Goal: Task Accomplishment & Management: Use online tool/utility

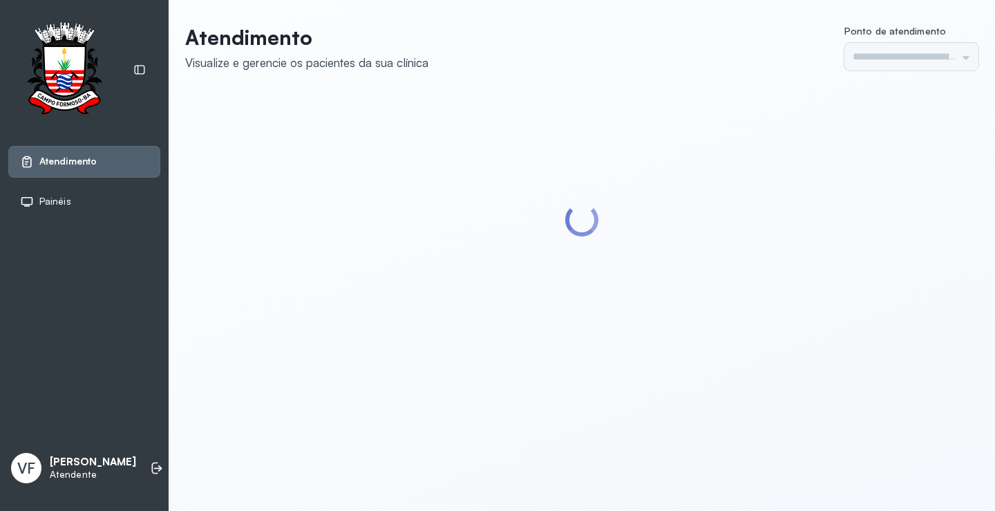
type input "*********"
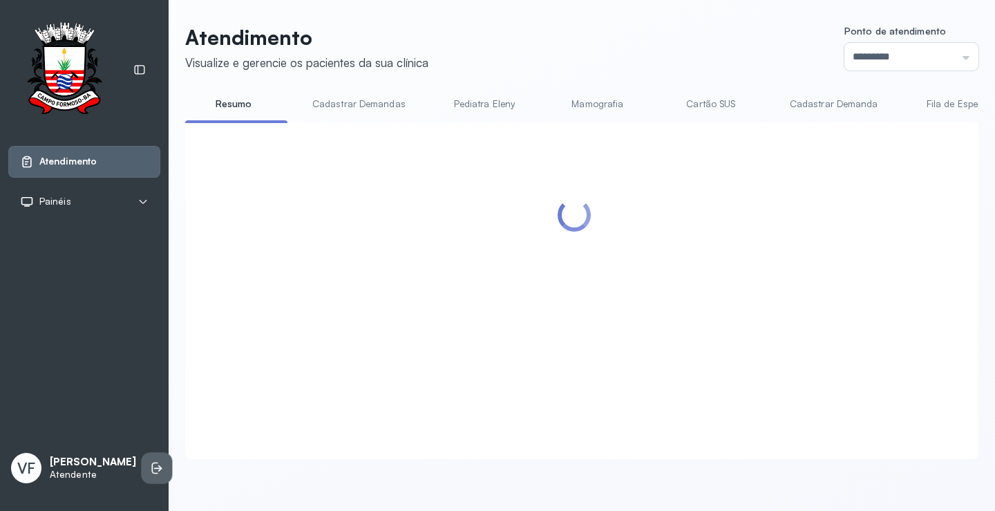
click at [150, 461] on icon at bounding box center [157, 468] width 14 height 14
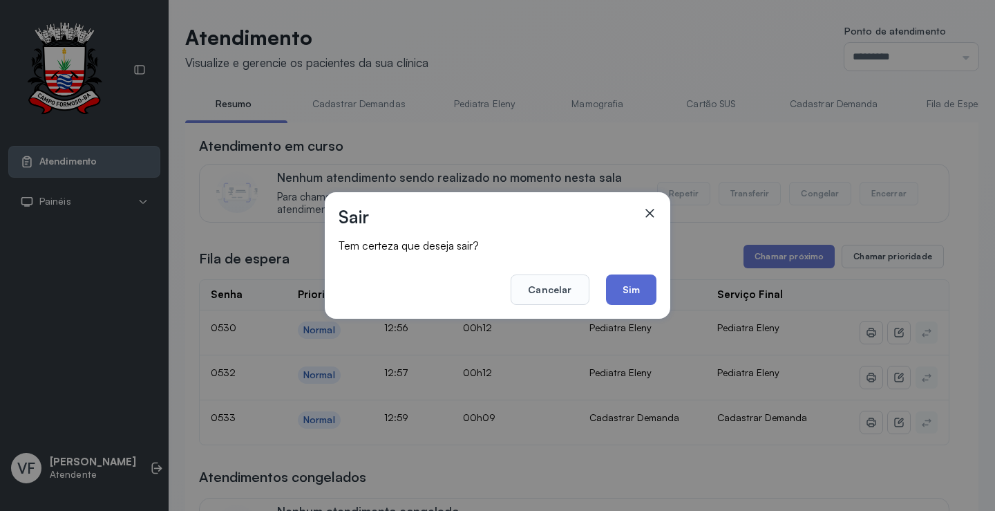
click at [640, 292] on button "Sim" at bounding box center [631, 289] width 50 height 30
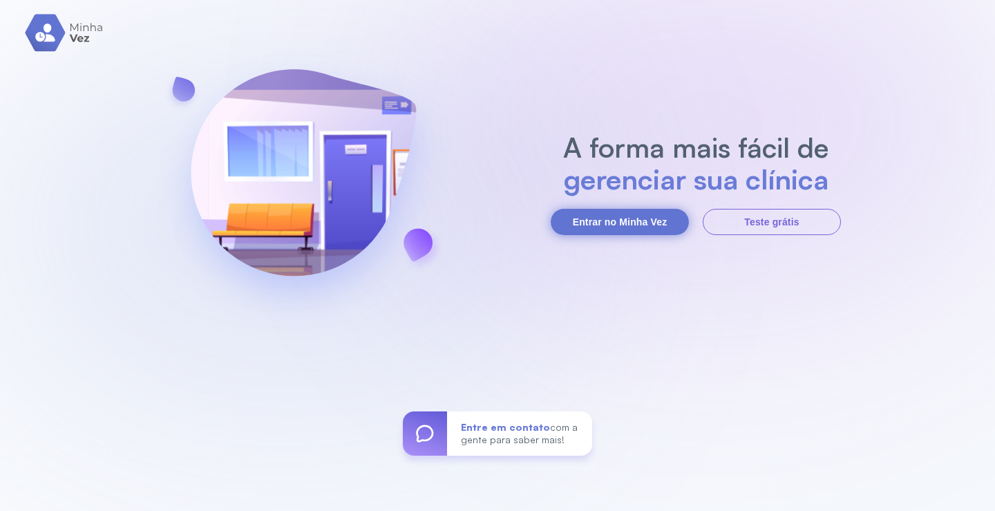
click at [608, 217] on button "Entrar no Minha Vez" at bounding box center [620, 222] width 138 height 26
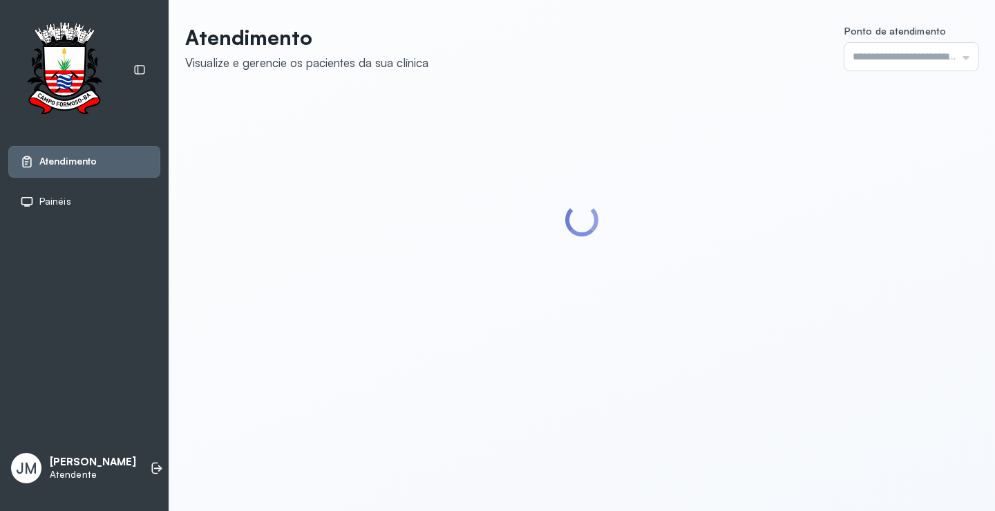
type input "*********"
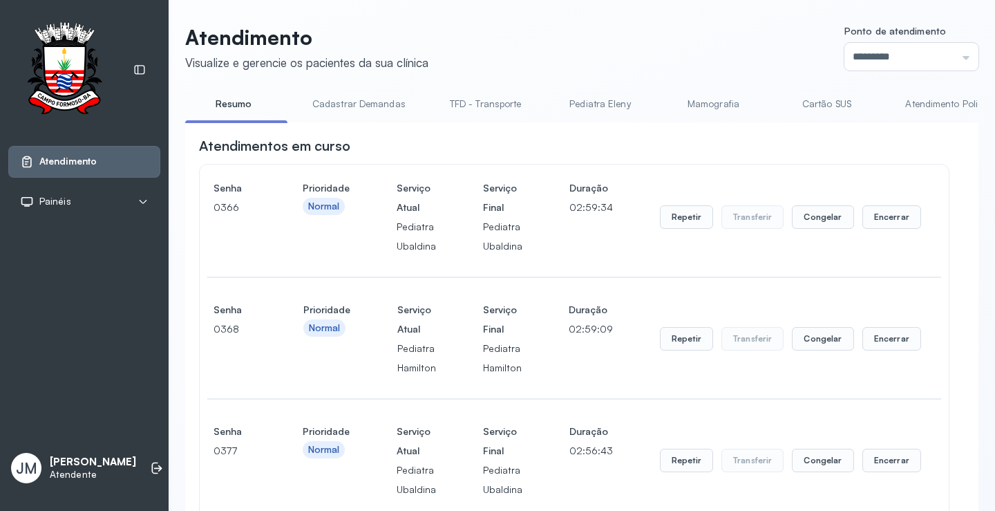
click at [484, 97] on link "TFD - Transporte" at bounding box center [485, 104] width 99 height 23
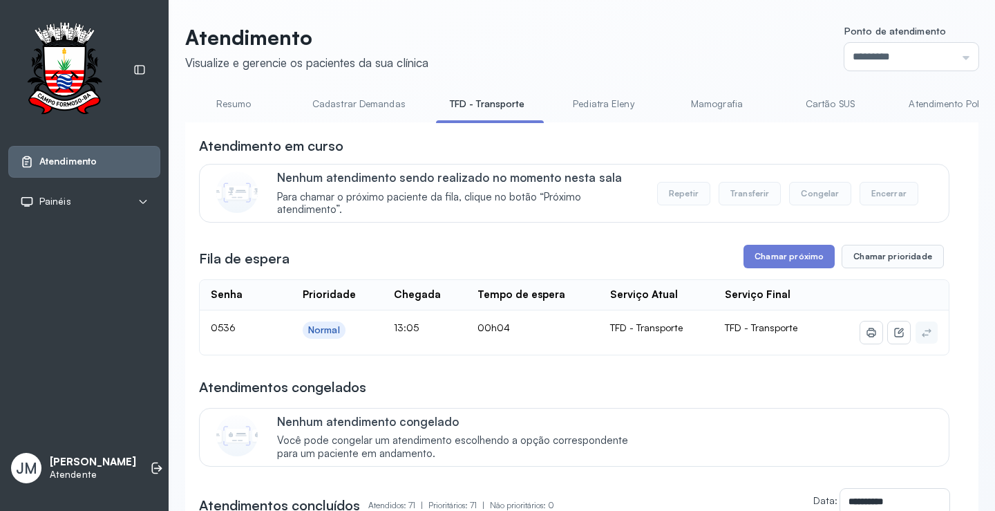
click at [226, 101] on link "Resumo" at bounding box center [233, 104] width 97 height 23
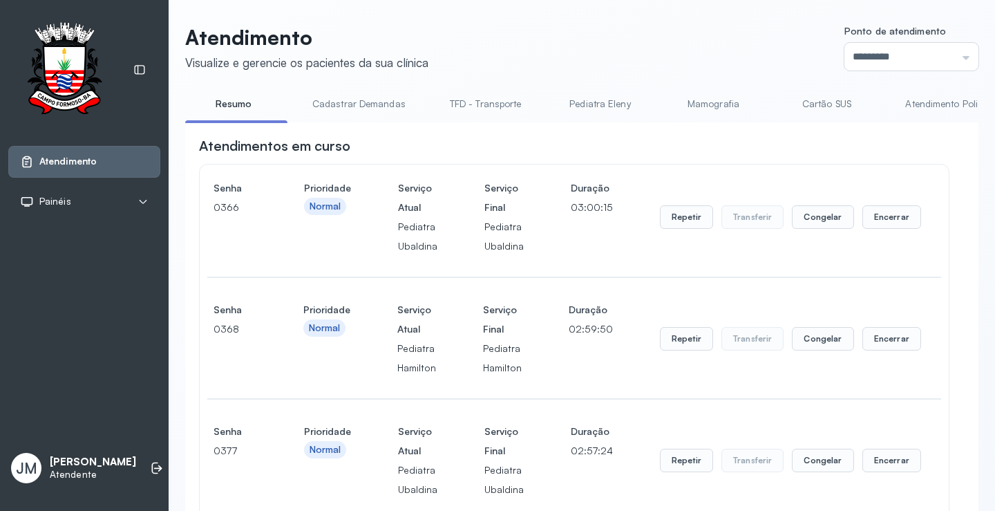
click at [597, 99] on link "Pediatra Eleny" at bounding box center [599, 104] width 97 height 23
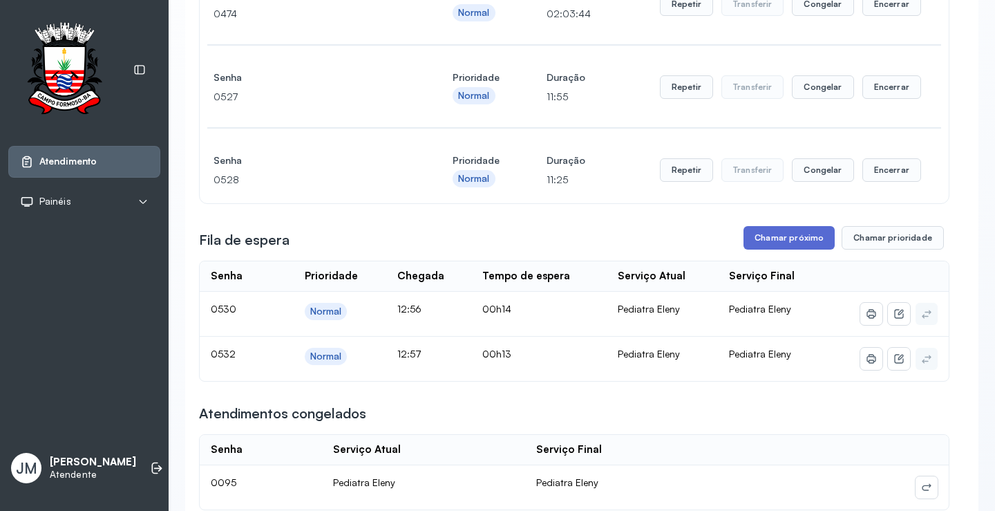
click at [786, 235] on button "Chamar próximo" at bounding box center [788, 237] width 91 height 23
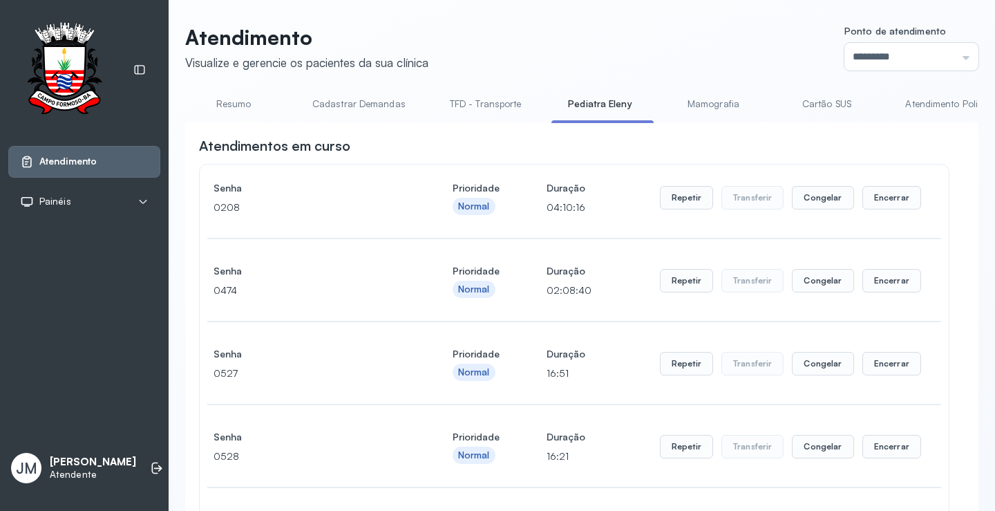
click at [242, 102] on link "Resumo" at bounding box center [233, 104] width 97 height 23
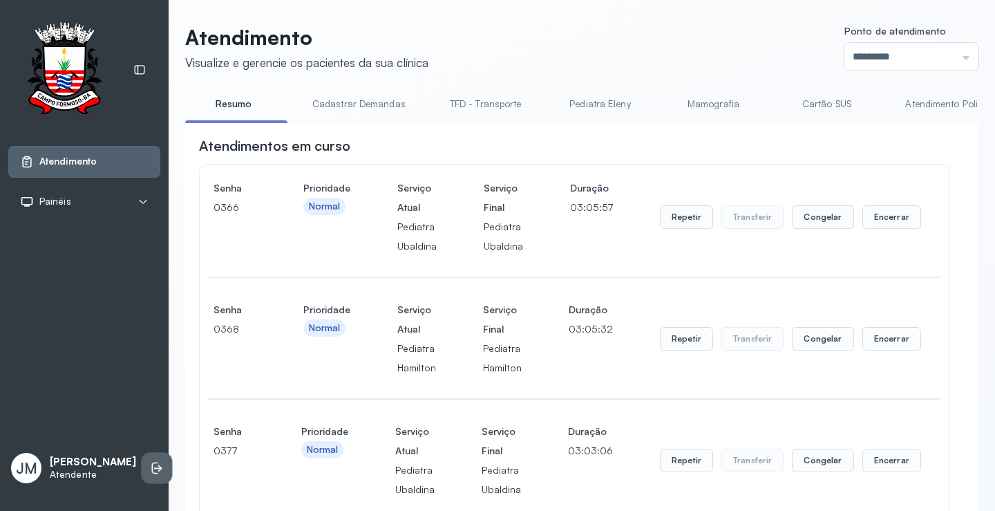
click at [150, 467] on icon at bounding box center [157, 468] width 14 height 14
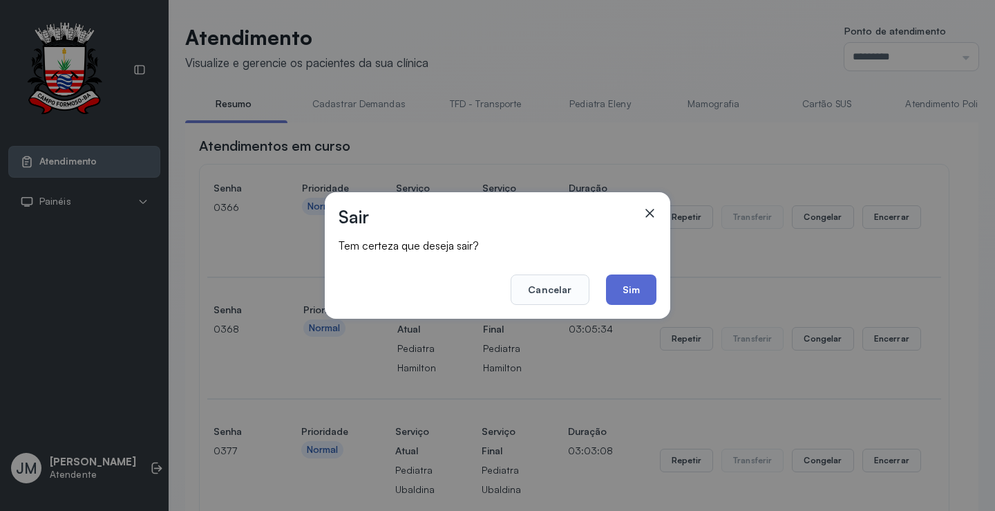
click at [623, 291] on button "Sim" at bounding box center [631, 289] width 50 height 30
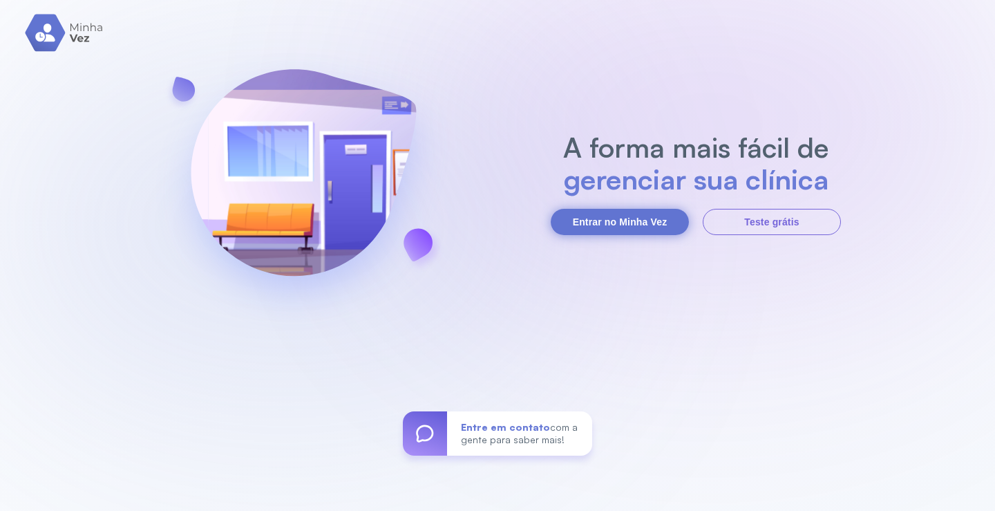
click at [615, 218] on button "Entrar no Minha Vez" at bounding box center [620, 222] width 138 height 26
click at [625, 220] on button "Entrar no Minha Vez" at bounding box center [620, 222] width 138 height 26
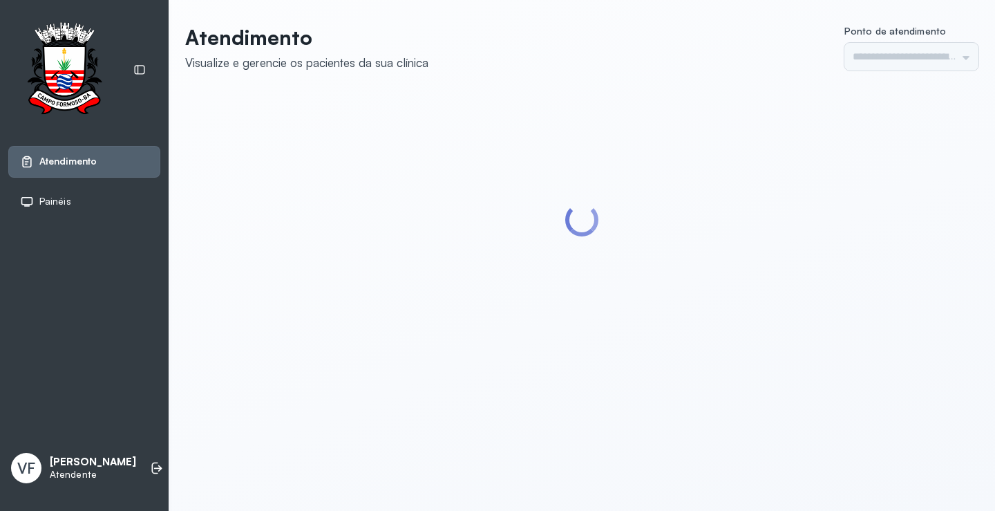
type input "*********"
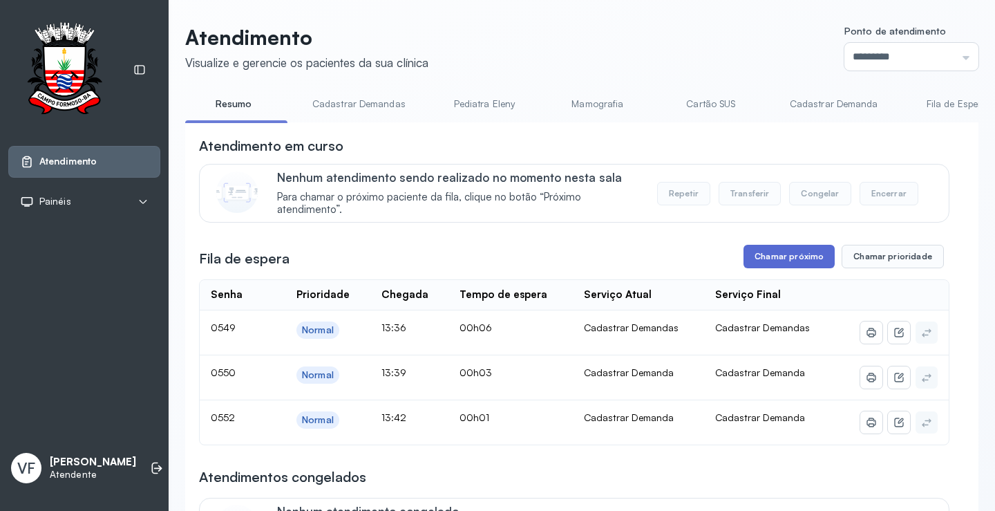
click at [779, 260] on button "Chamar próximo" at bounding box center [788, 256] width 91 height 23
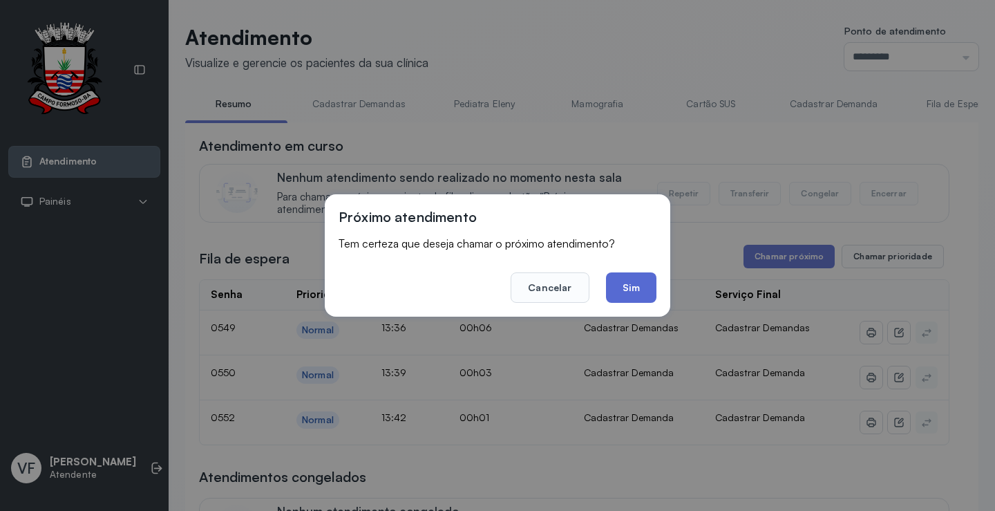
click at [627, 282] on button "Sim" at bounding box center [631, 287] width 50 height 30
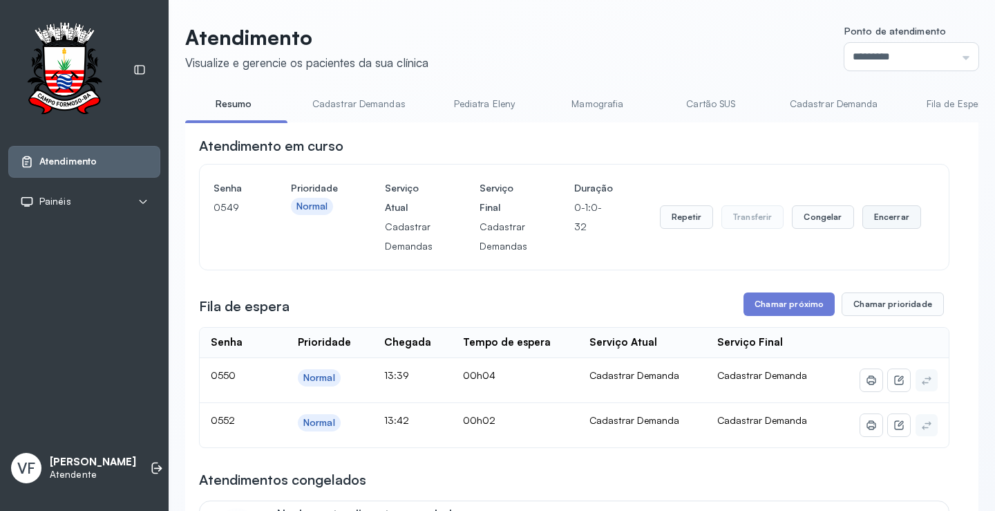
click at [880, 216] on button "Encerrar" at bounding box center [891, 216] width 59 height 23
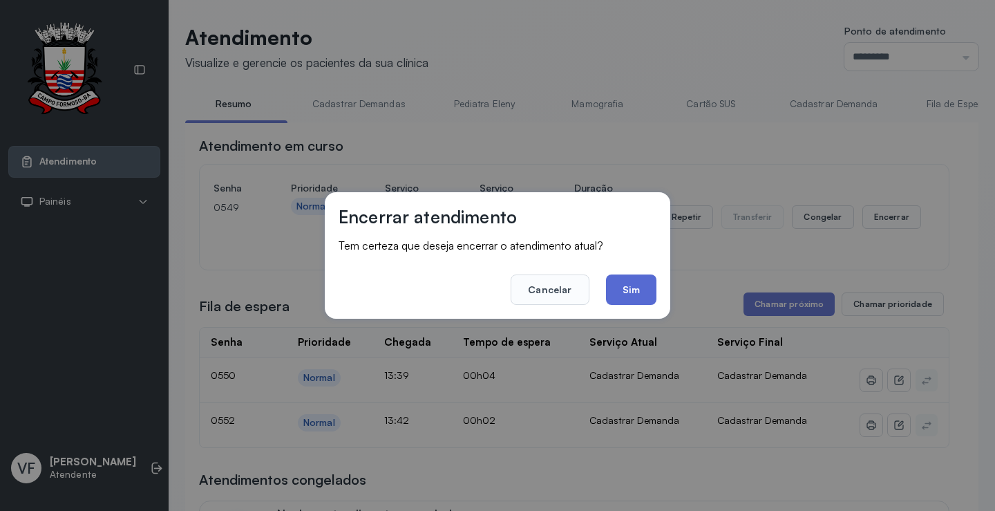
click at [617, 292] on button "Sim" at bounding box center [631, 289] width 50 height 30
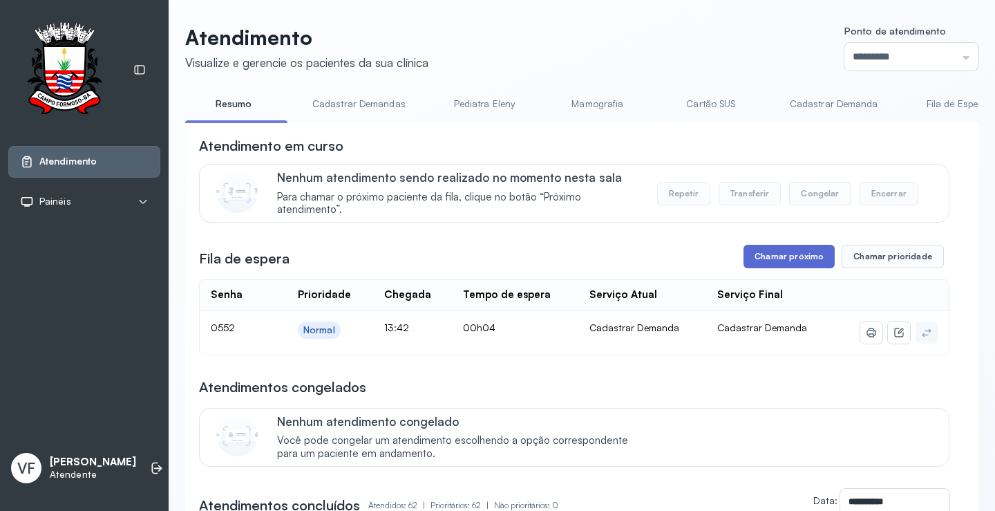
click at [804, 254] on button "Chamar próximo" at bounding box center [788, 256] width 91 height 23
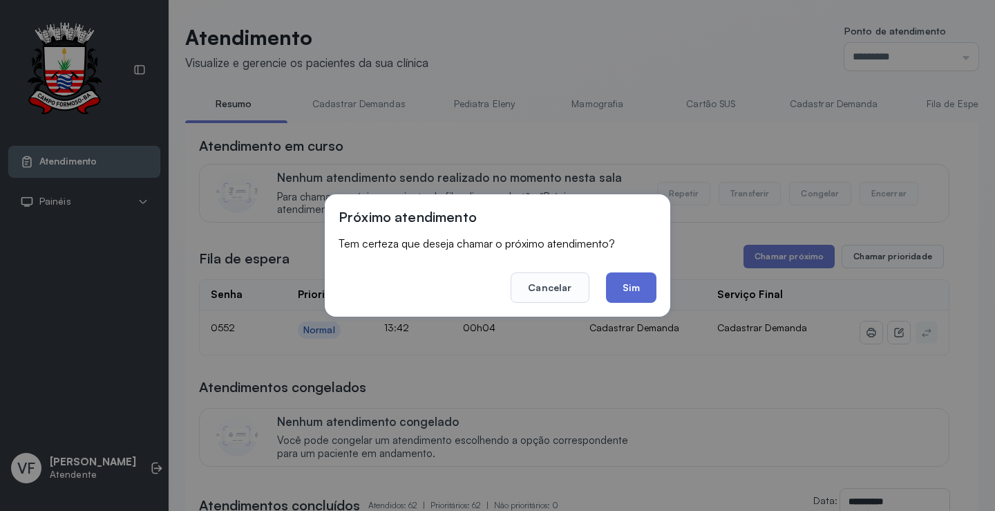
click at [637, 283] on button "Sim" at bounding box center [631, 287] width 50 height 30
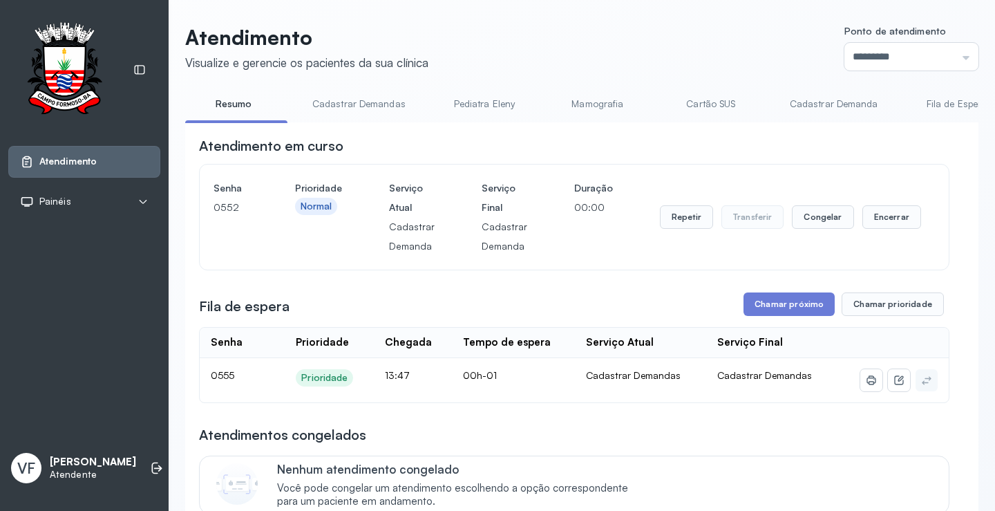
click at [882, 208] on div "Repetir Transferir Congelar Encerrar" at bounding box center [790, 216] width 261 height 77
click at [875, 224] on button "Encerrar" at bounding box center [891, 216] width 59 height 23
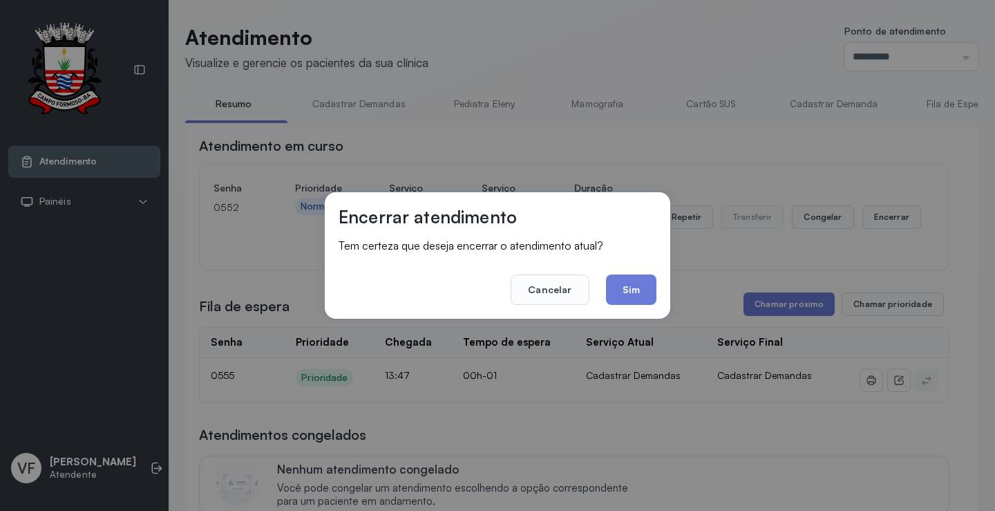
click at [623, 285] on button "Sim" at bounding box center [631, 289] width 50 height 30
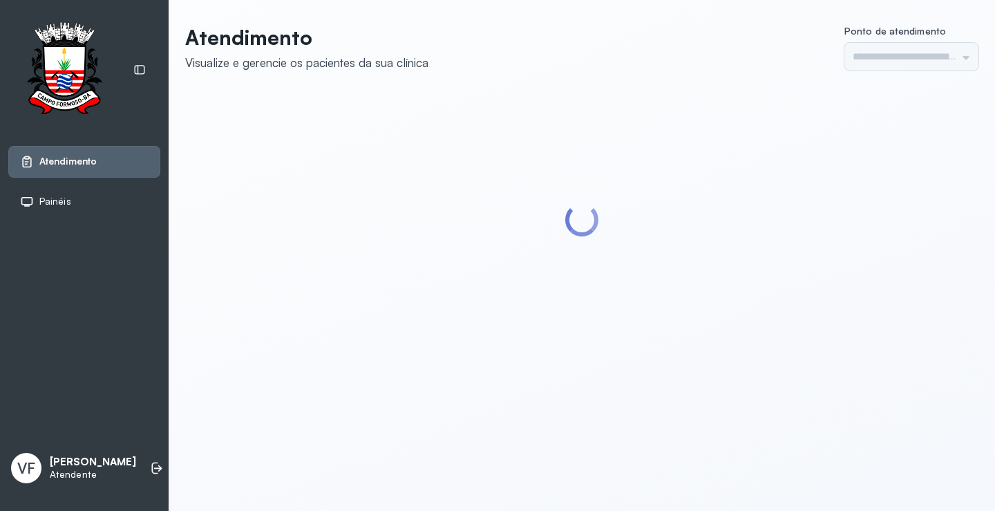
type input "*********"
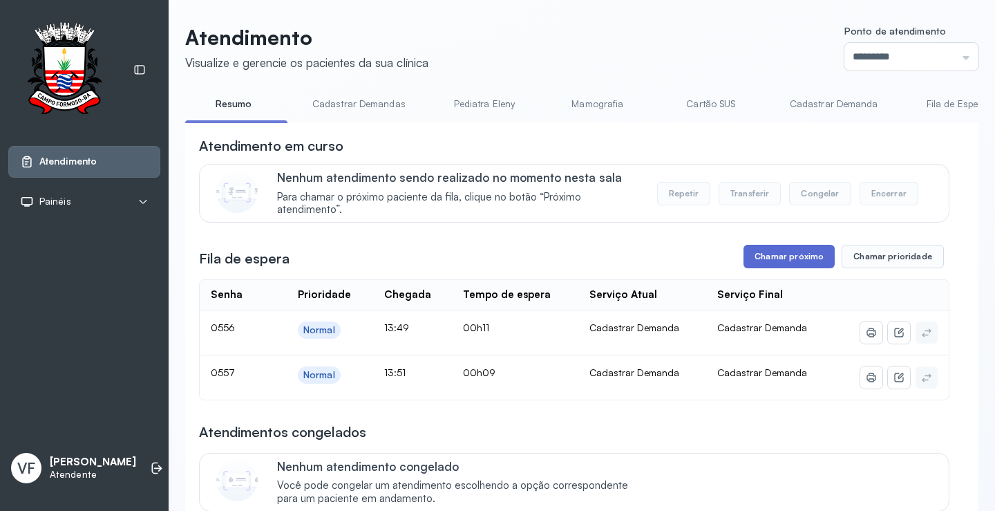
click at [775, 258] on button "Chamar próximo" at bounding box center [788, 256] width 91 height 23
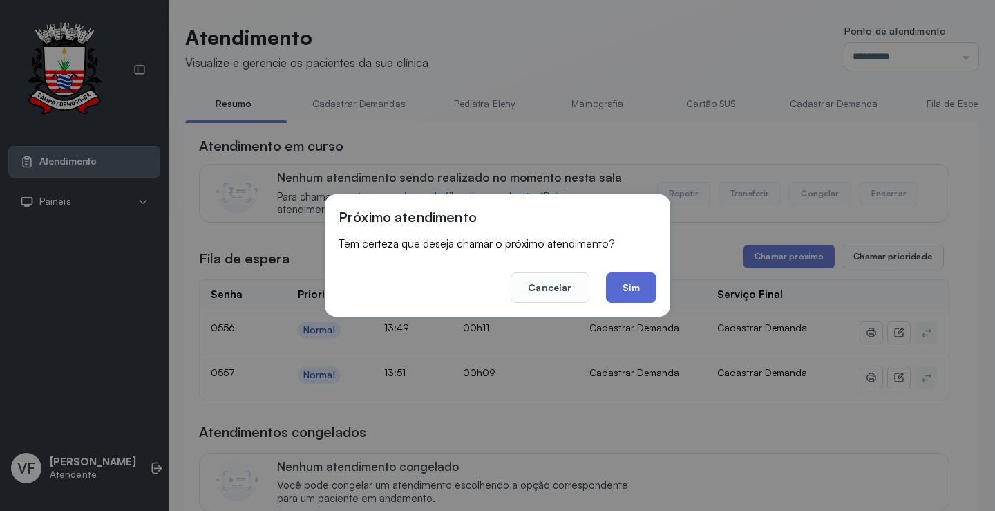
click at [618, 282] on button "Sim" at bounding box center [631, 287] width 50 height 30
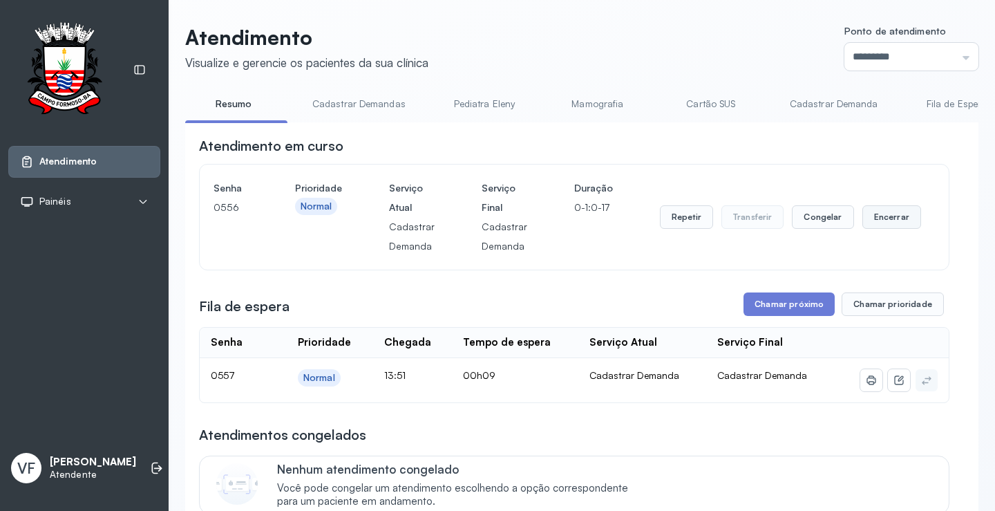
click at [876, 215] on button "Encerrar" at bounding box center [891, 216] width 59 height 23
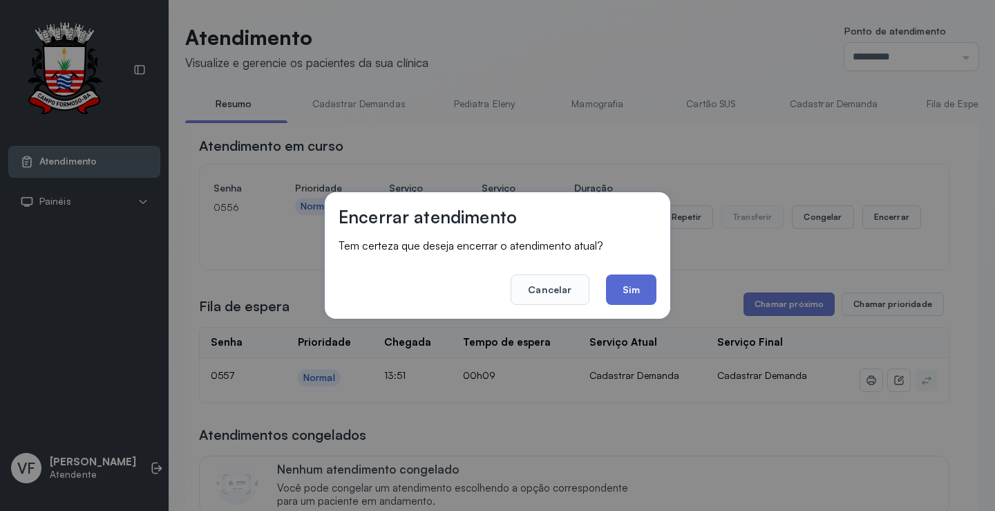
click at [634, 292] on button "Sim" at bounding box center [631, 289] width 50 height 30
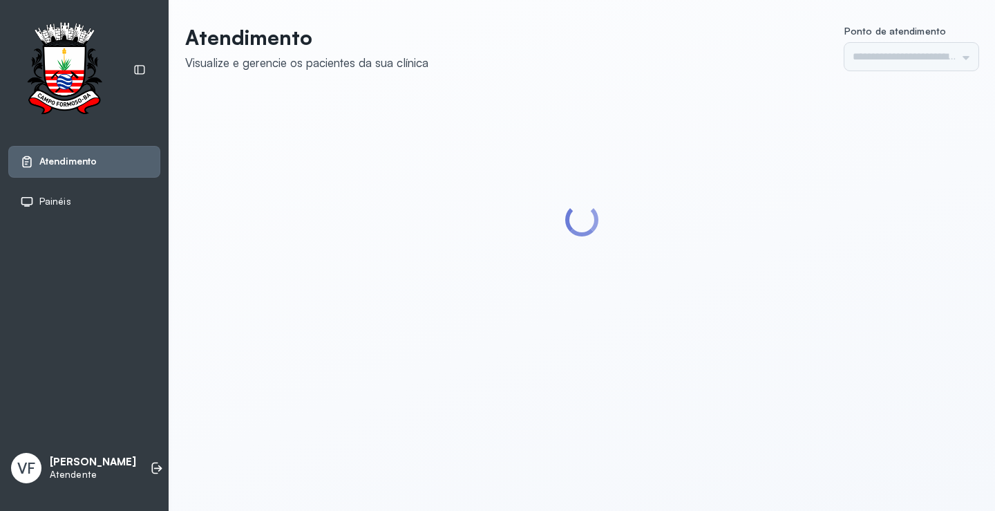
type input "*********"
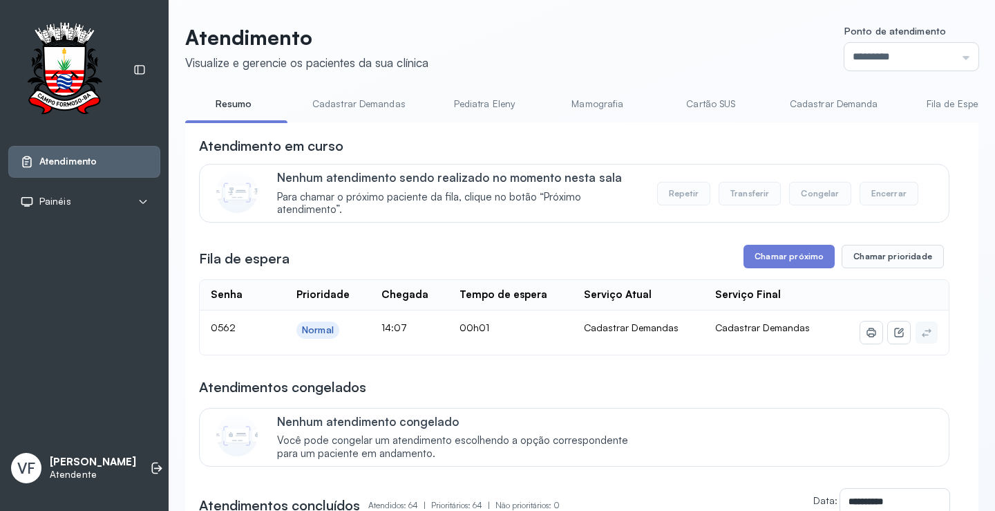
click at [783, 254] on button "Chamar próximo" at bounding box center [788, 256] width 91 height 23
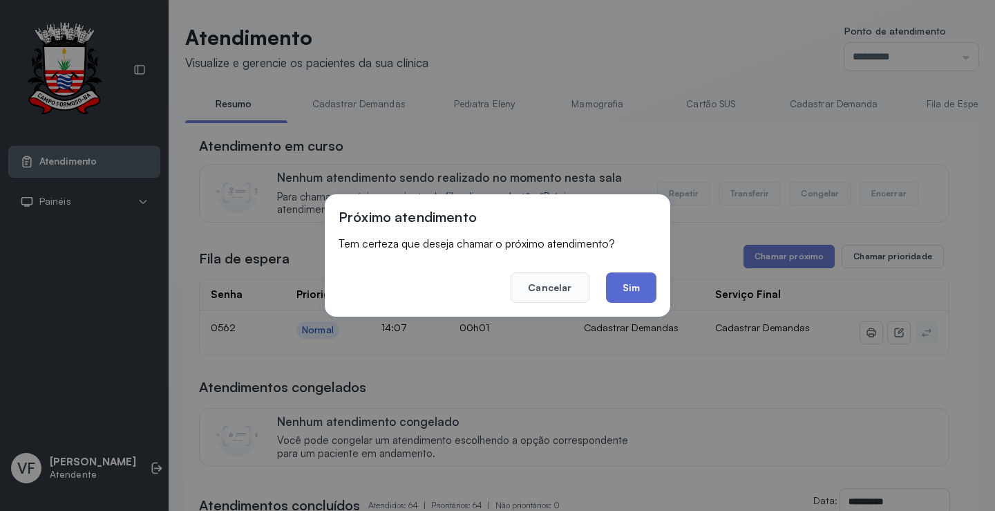
click at [642, 284] on button "Sim" at bounding box center [631, 287] width 50 height 30
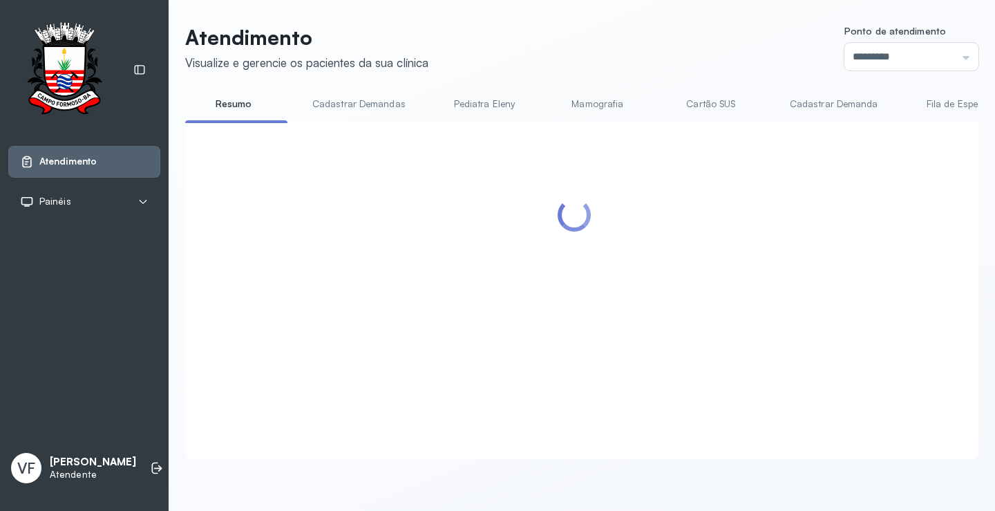
click at [879, 218] on div at bounding box center [574, 274] width 750 height 276
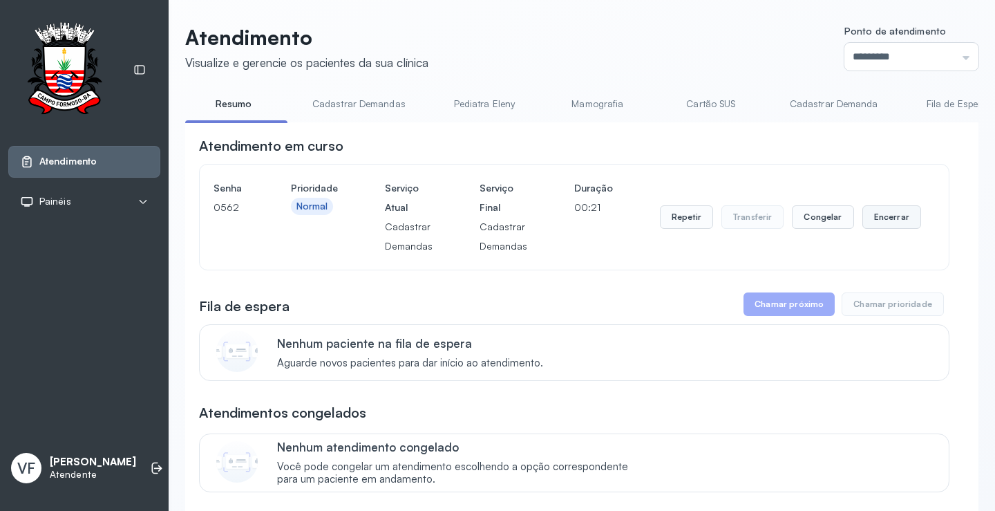
click at [882, 220] on button "Encerrar" at bounding box center [891, 216] width 59 height 23
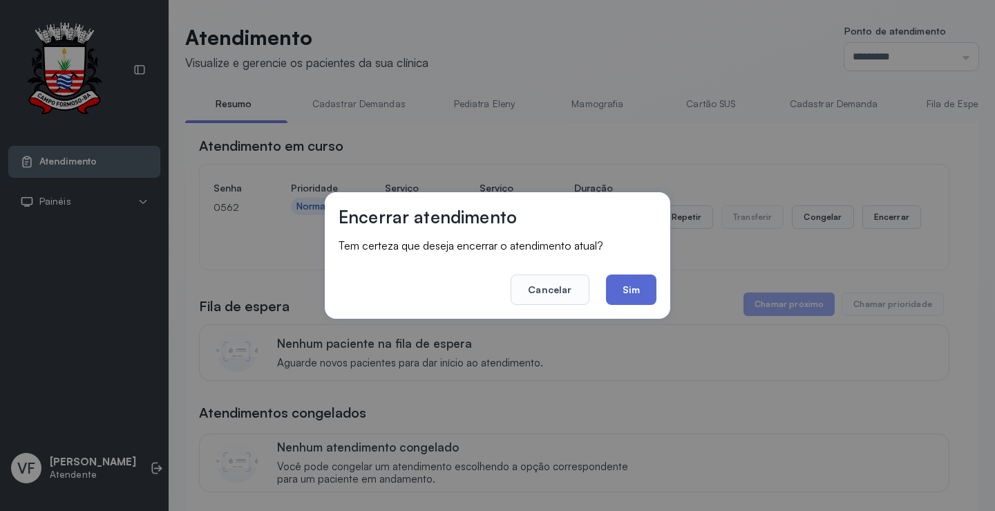
click at [634, 286] on button "Sim" at bounding box center [631, 289] width 50 height 30
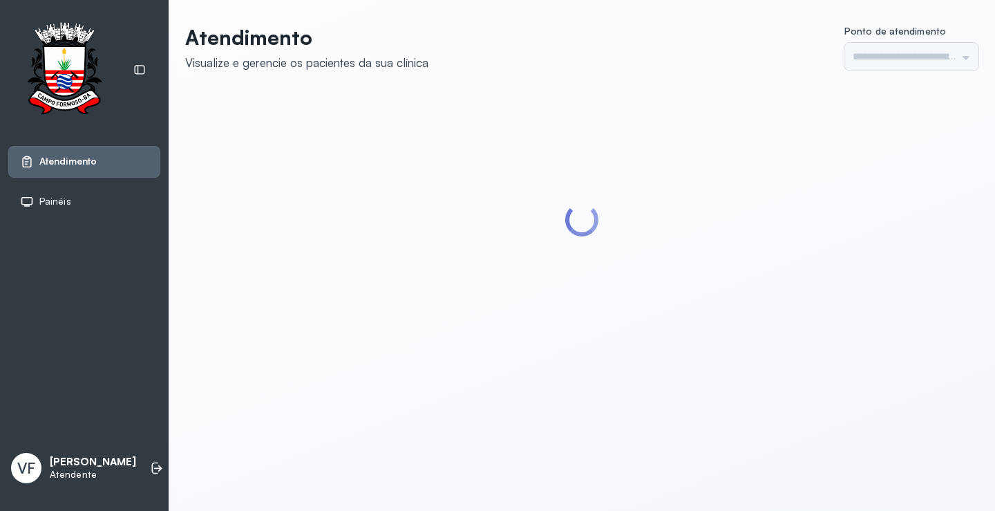
type input "*********"
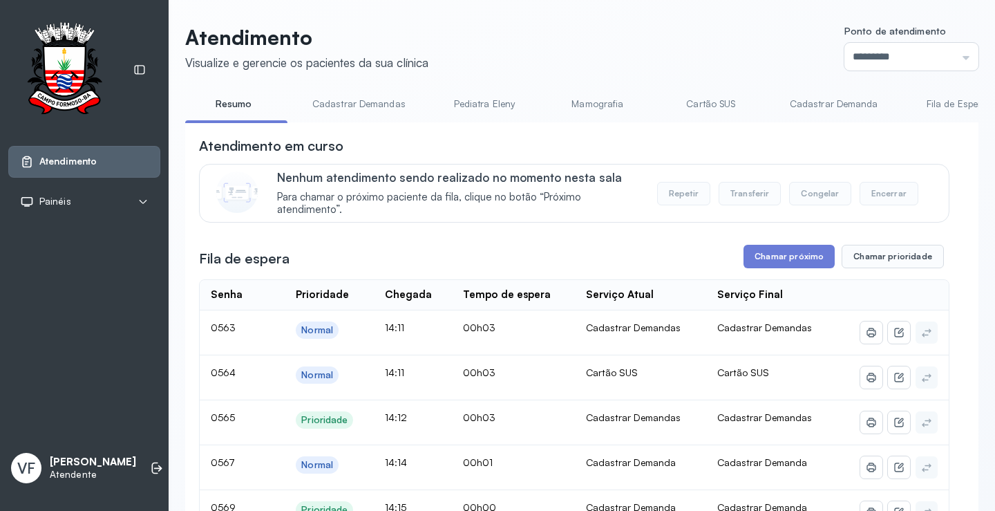
click at [804, 103] on link "Cadastrar Demanda" at bounding box center [834, 104] width 116 height 23
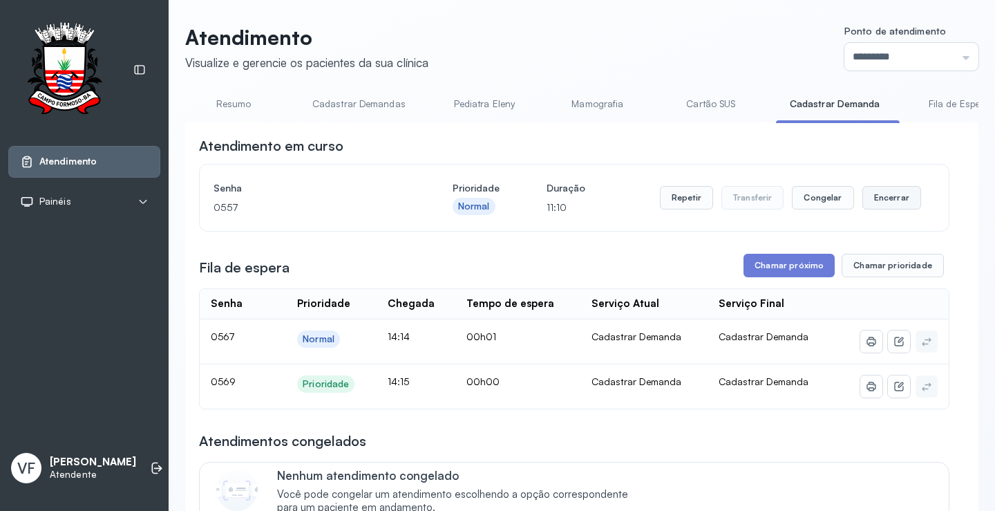
click at [878, 196] on button "Encerrar" at bounding box center [891, 197] width 59 height 23
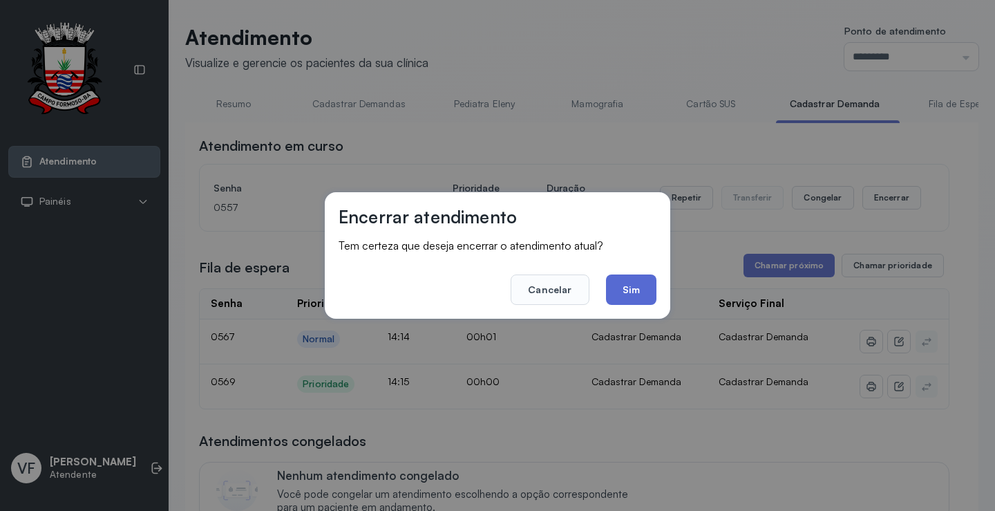
click at [617, 290] on button "Sim" at bounding box center [631, 289] width 50 height 30
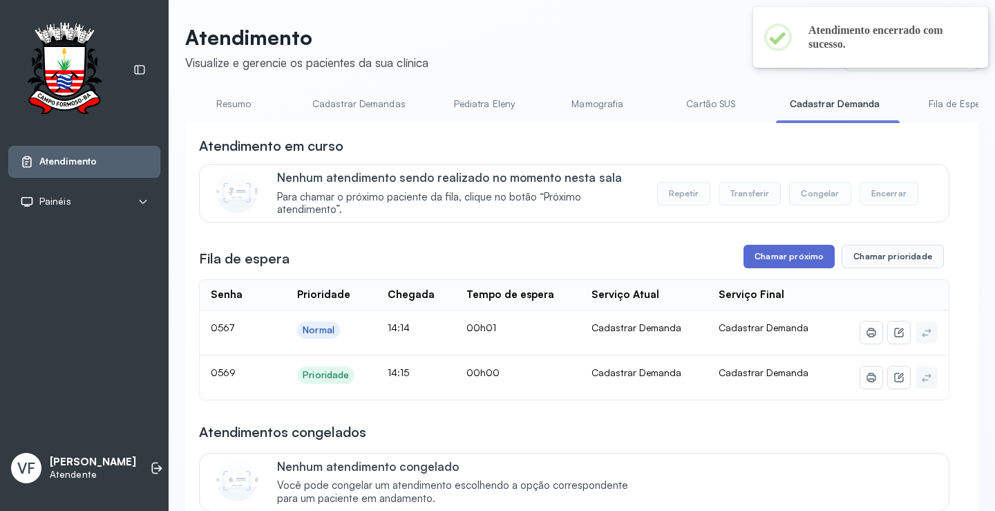
click at [767, 256] on button "Chamar próximo" at bounding box center [788, 256] width 91 height 23
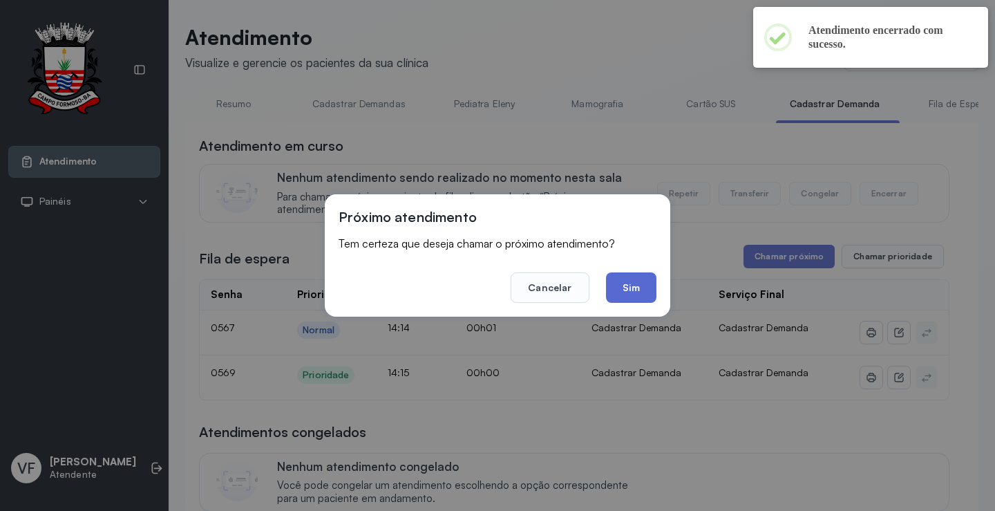
click at [636, 283] on button "Sim" at bounding box center [631, 287] width 50 height 30
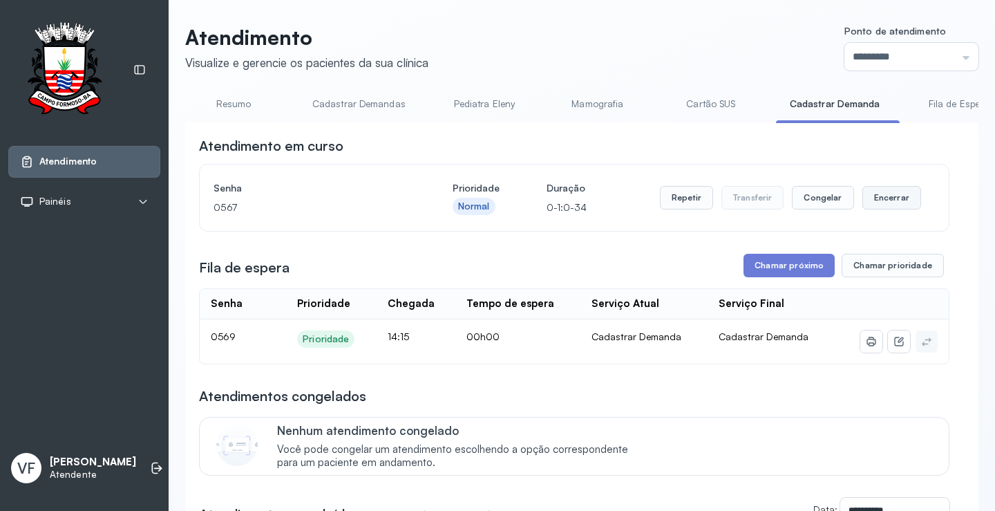
click at [882, 198] on button "Encerrar" at bounding box center [891, 197] width 59 height 23
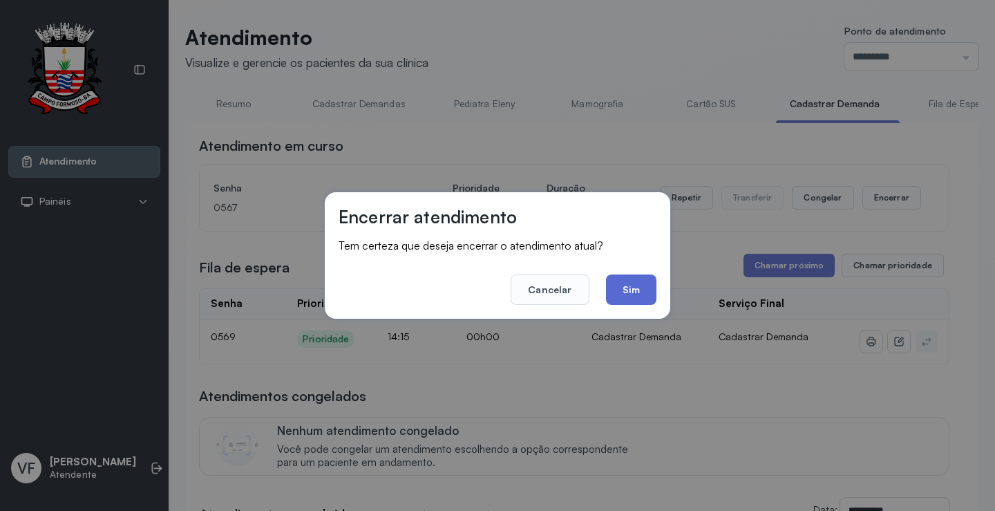
click at [631, 284] on button "Sim" at bounding box center [631, 289] width 50 height 30
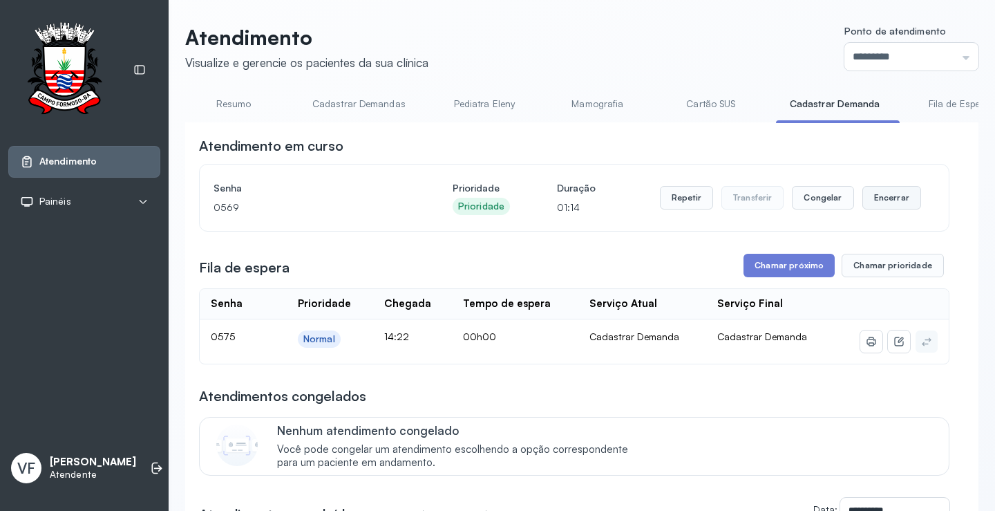
click at [882, 198] on button "Encerrar" at bounding box center [891, 197] width 59 height 23
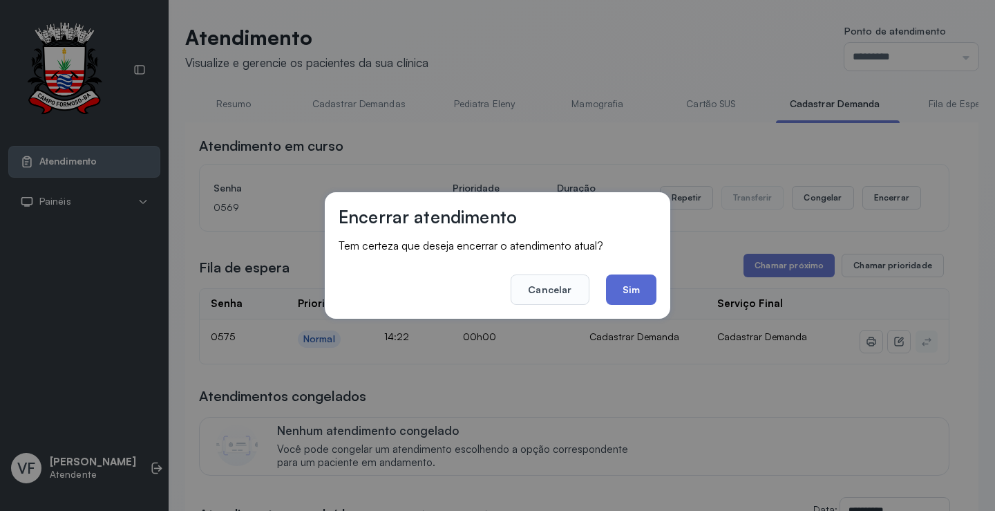
click at [629, 285] on button "Sim" at bounding box center [631, 289] width 50 height 30
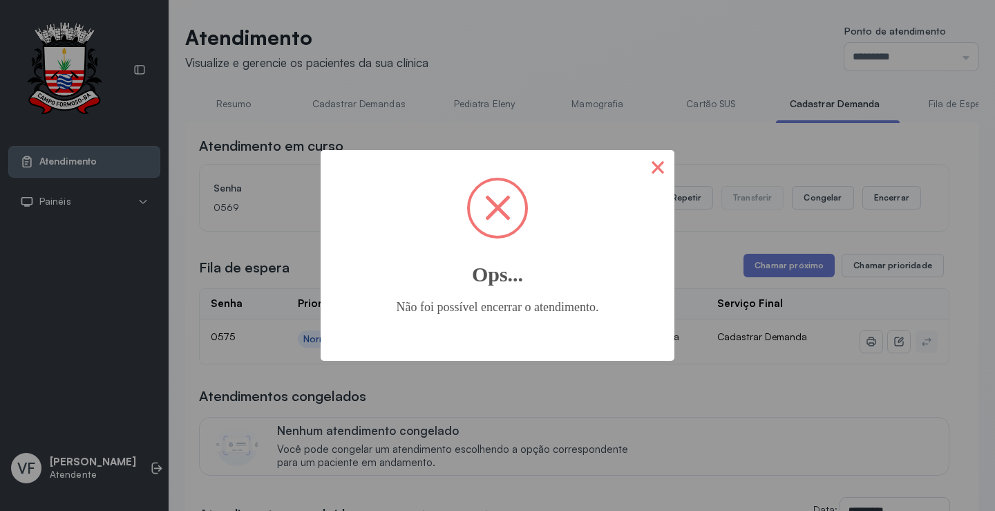
click at [655, 164] on button "×" at bounding box center [657, 166] width 33 height 33
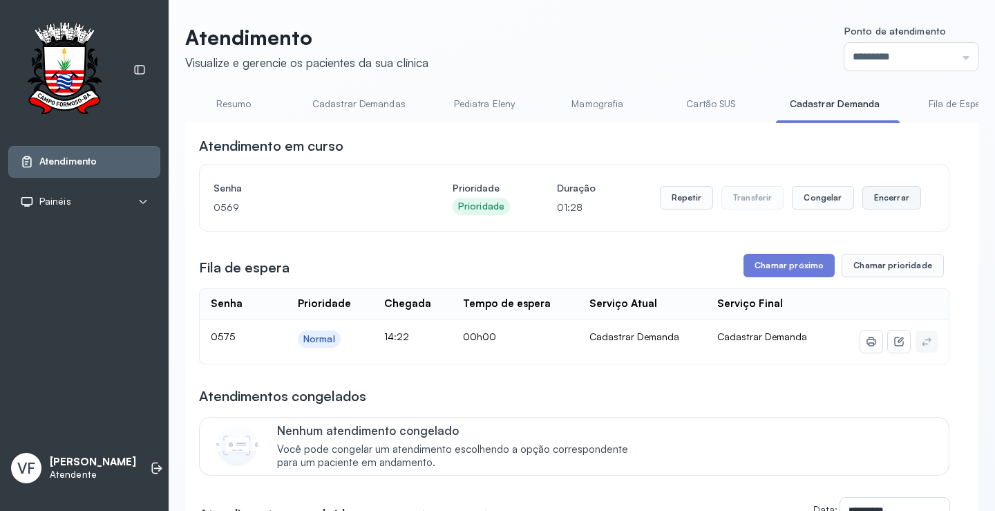
click at [893, 196] on button "Encerrar" at bounding box center [891, 197] width 59 height 23
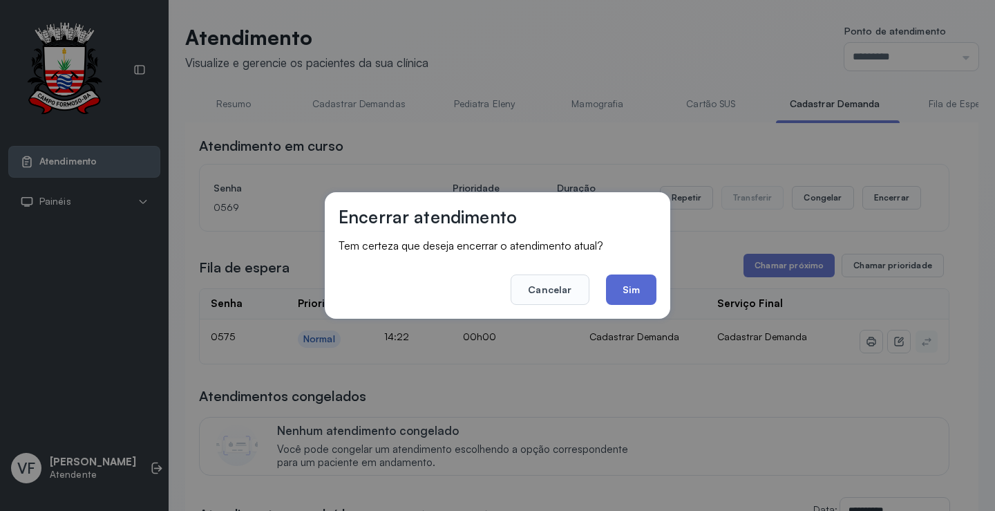
click at [629, 283] on button "Sim" at bounding box center [631, 289] width 50 height 30
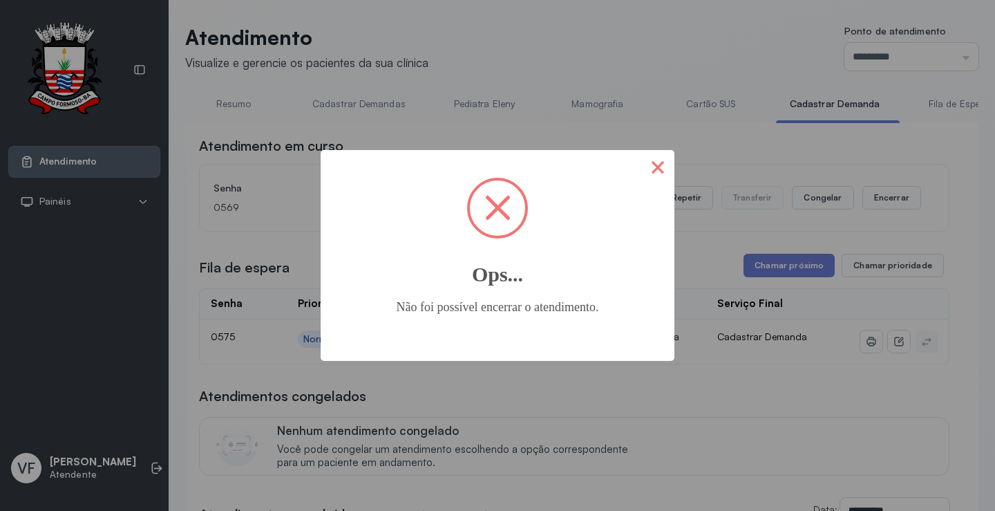
click at [662, 160] on button "×" at bounding box center [657, 166] width 33 height 33
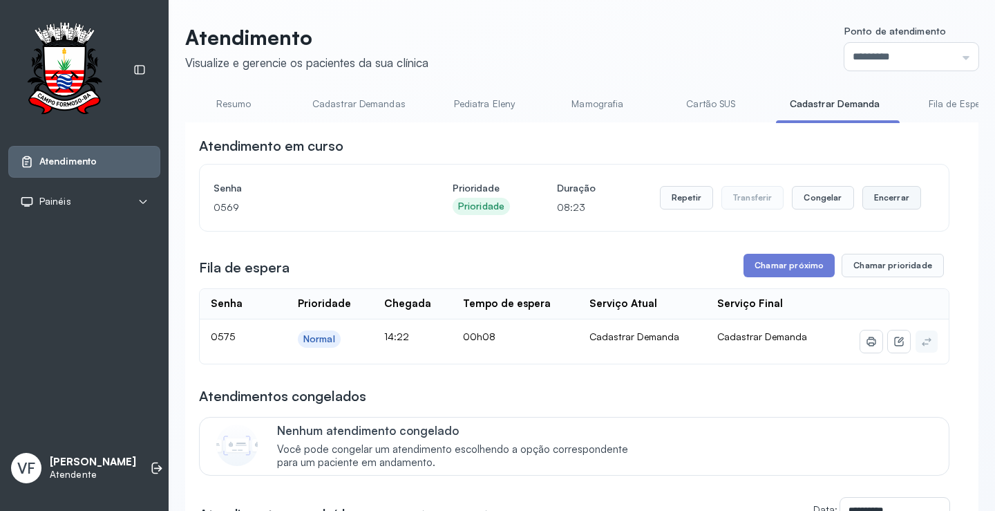
click at [878, 190] on button "Encerrar" at bounding box center [891, 197] width 59 height 23
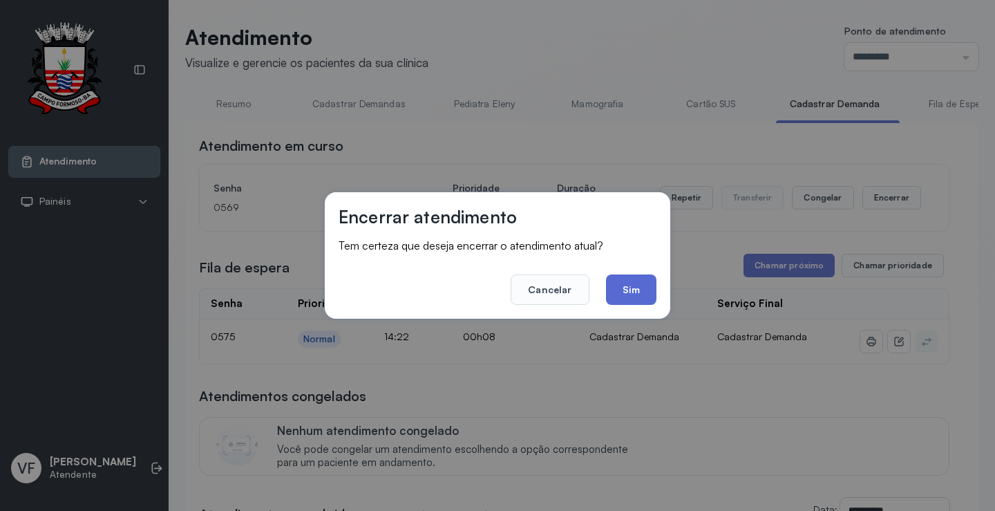
click at [625, 289] on button "Sim" at bounding box center [631, 289] width 50 height 30
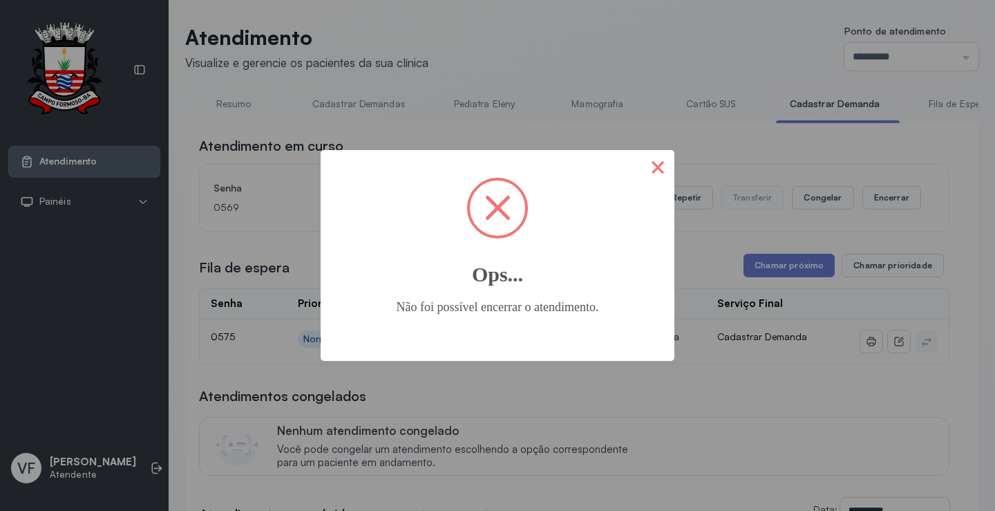
click at [650, 153] on button "×" at bounding box center [657, 166] width 33 height 33
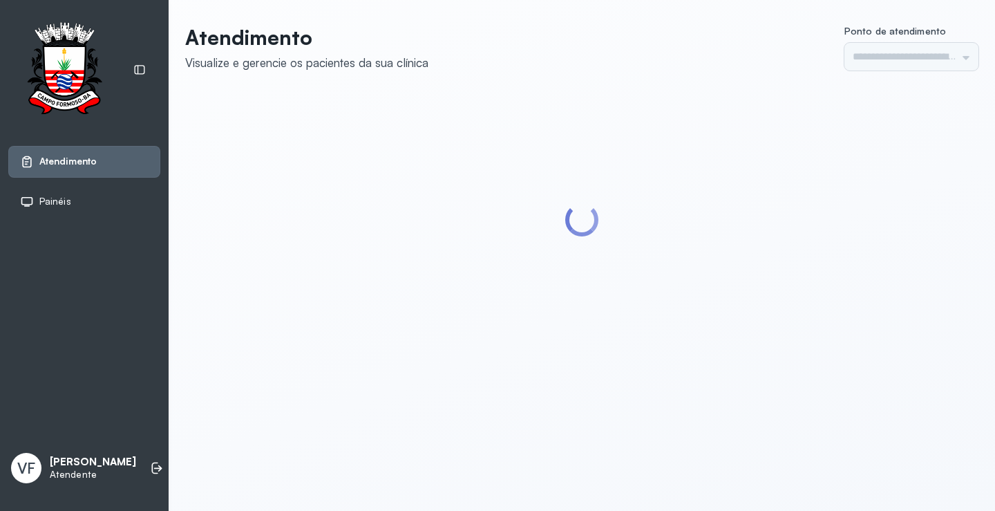
type input "*********"
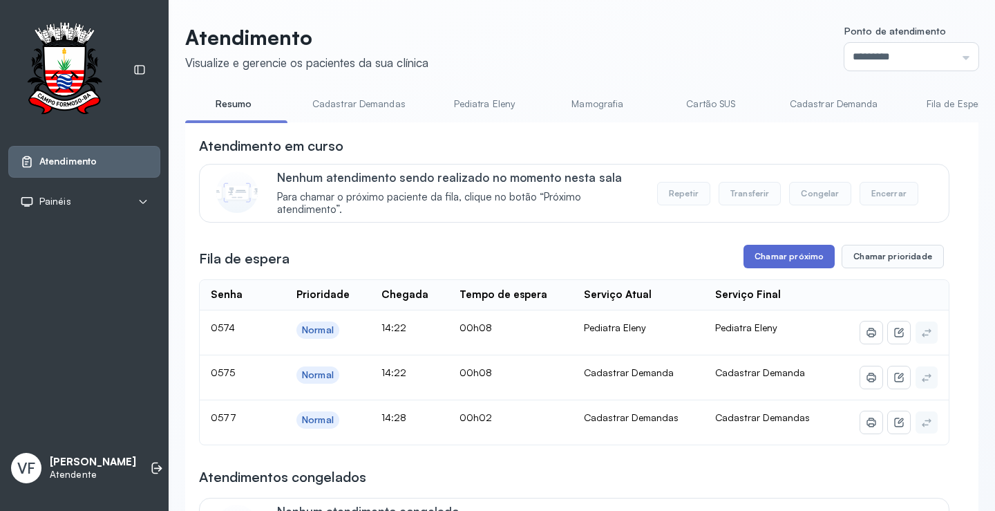
click at [761, 256] on button "Chamar próximo" at bounding box center [788, 256] width 91 height 23
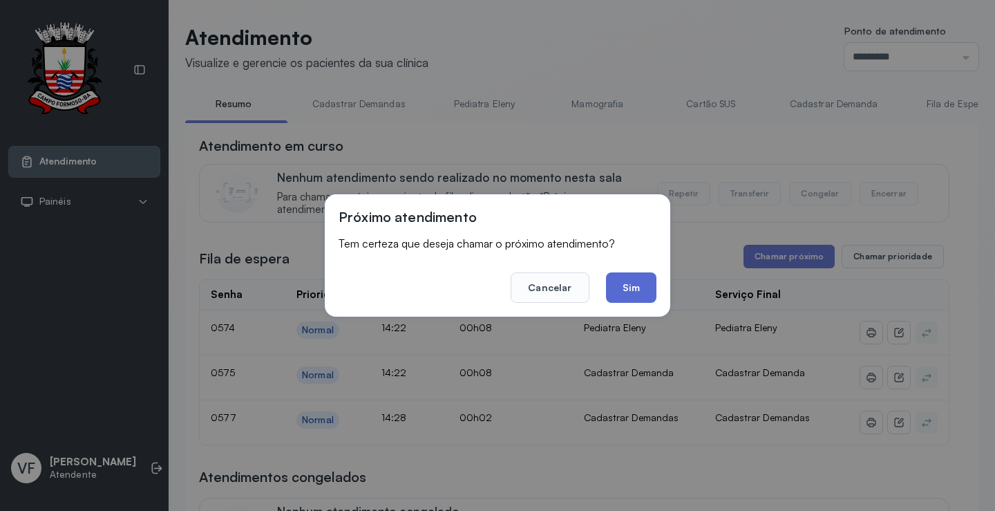
click at [635, 287] on button "Sim" at bounding box center [631, 287] width 50 height 30
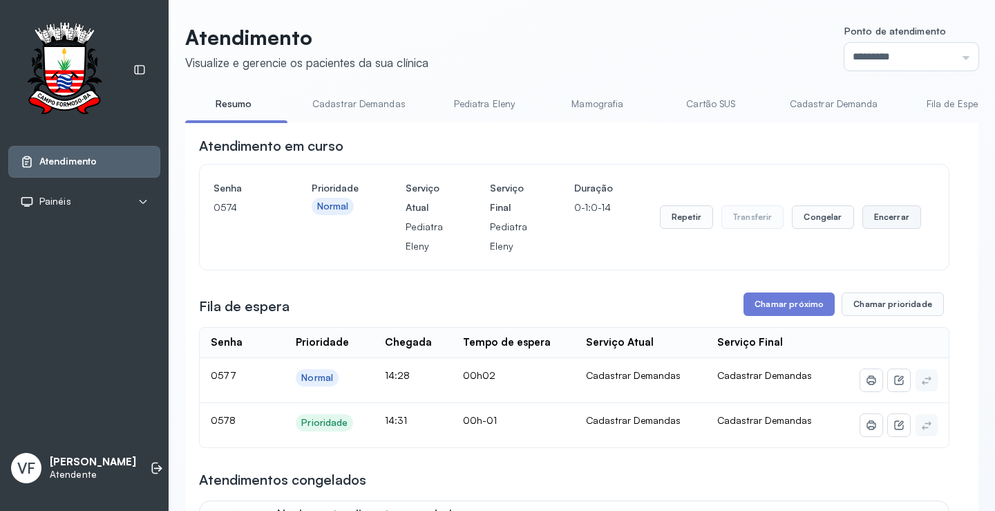
click at [878, 220] on button "Encerrar" at bounding box center [891, 216] width 59 height 23
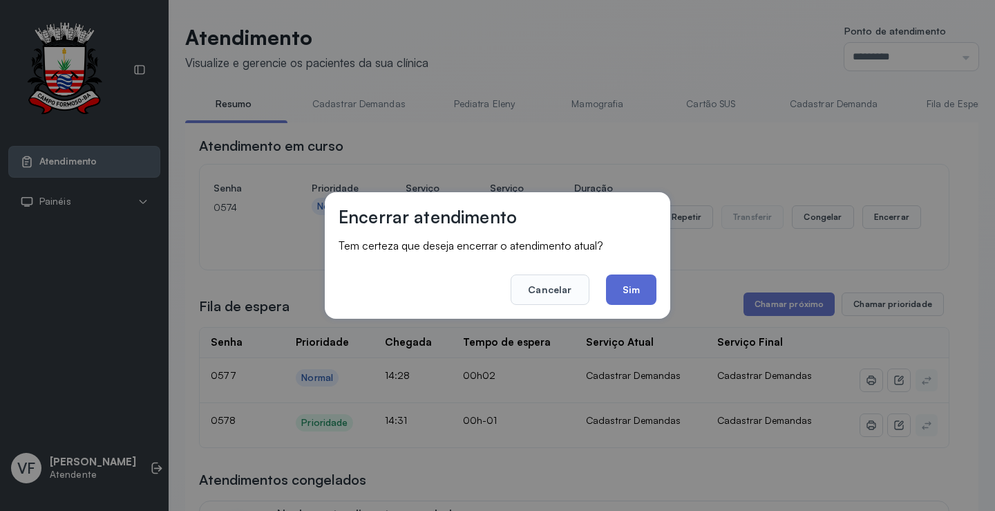
click at [624, 293] on button "Sim" at bounding box center [631, 289] width 50 height 30
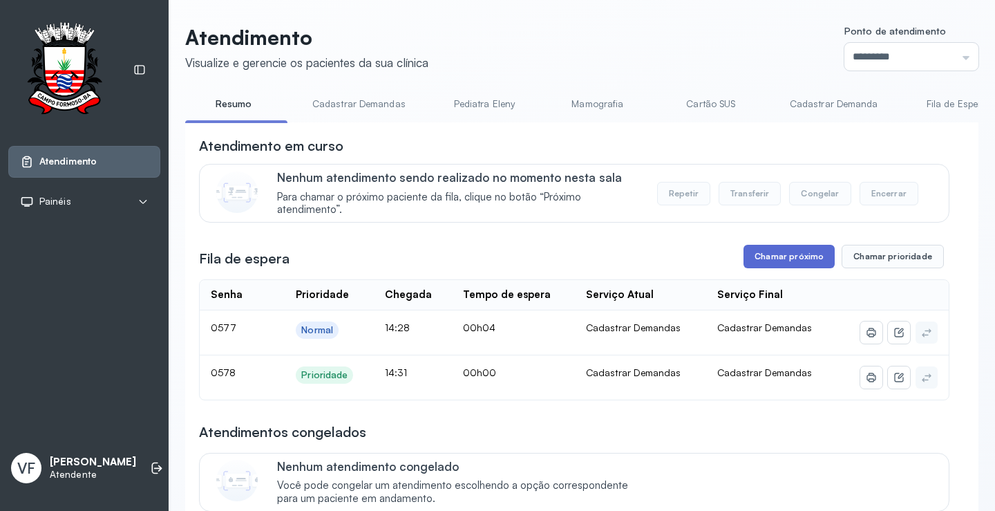
click at [790, 252] on button "Chamar próximo" at bounding box center [788, 256] width 91 height 23
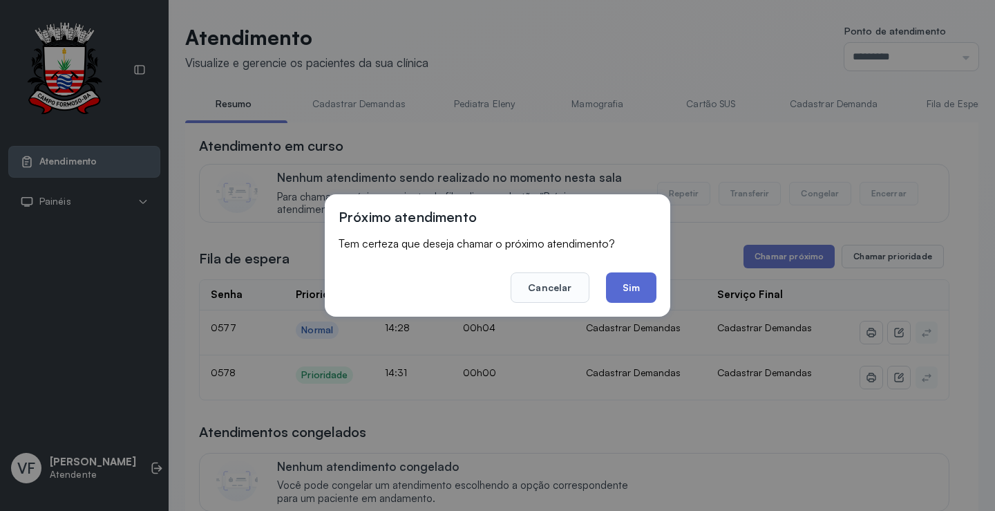
click at [625, 290] on button "Sim" at bounding box center [631, 287] width 50 height 30
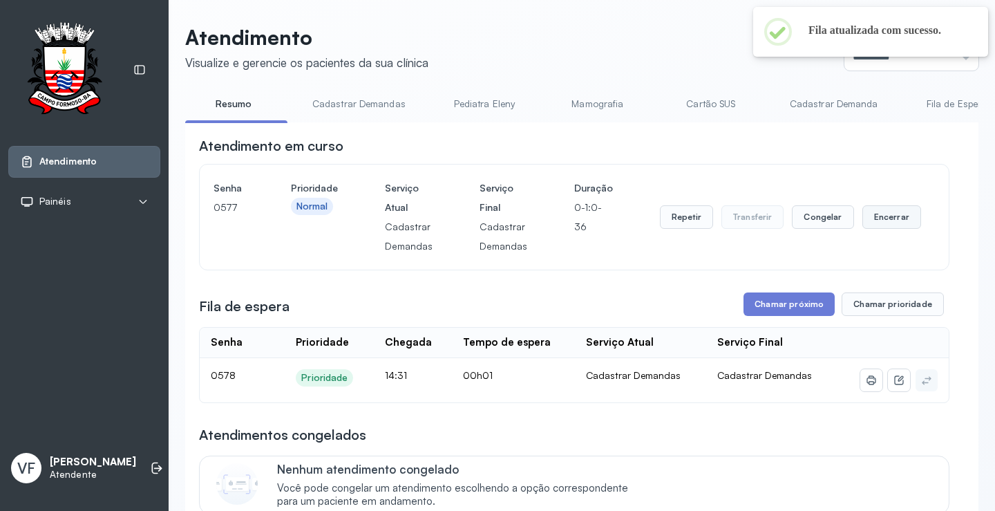
click at [877, 220] on button "Encerrar" at bounding box center [891, 216] width 59 height 23
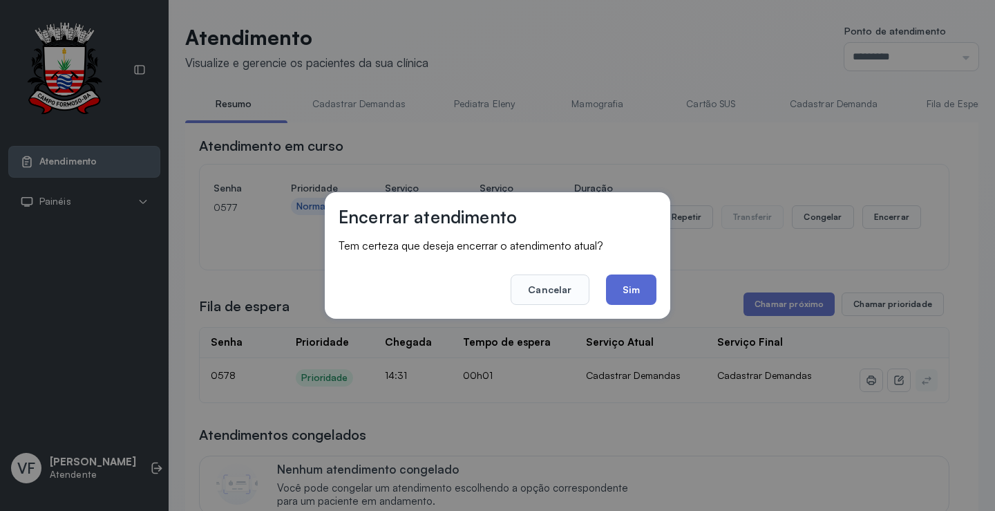
click at [635, 291] on button "Sim" at bounding box center [631, 289] width 50 height 30
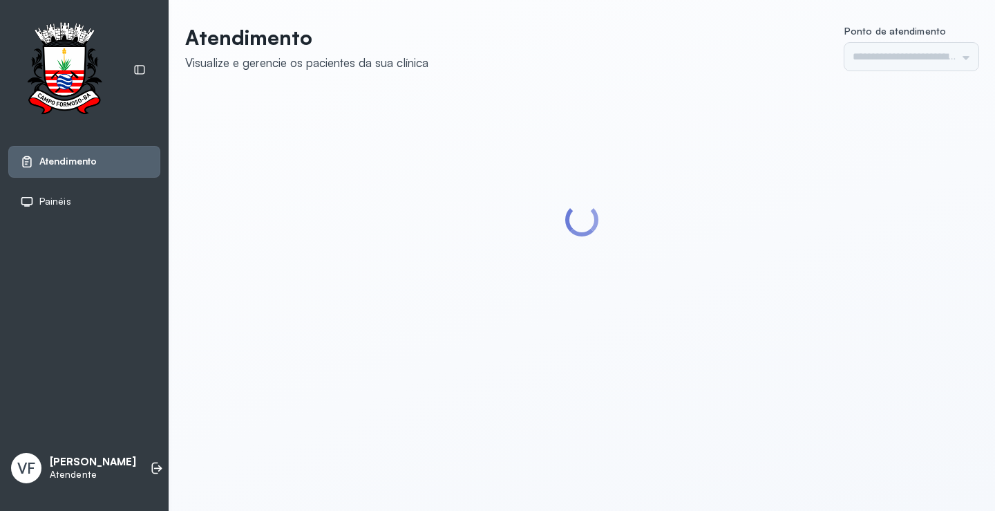
type input "*********"
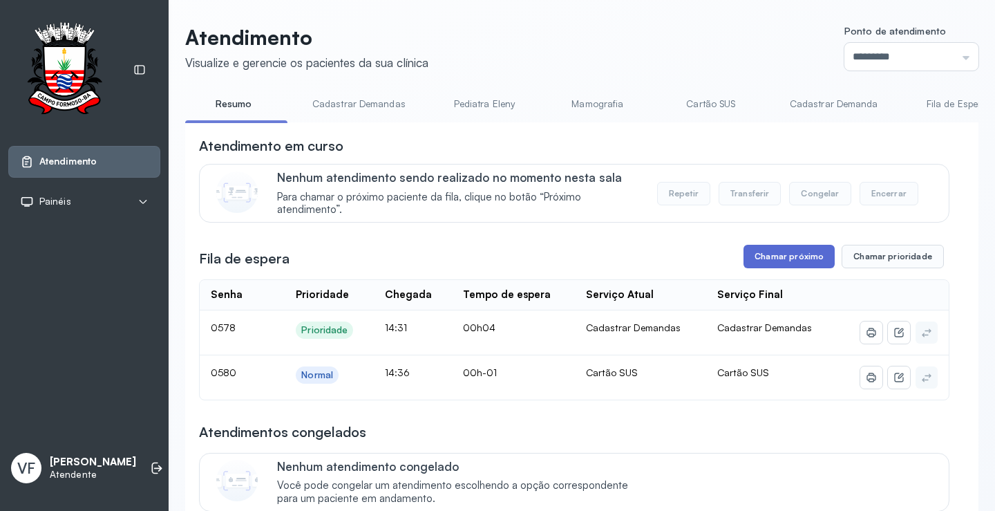
click at [780, 254] on button "Chamar próximo" at bounding box center [788, 256] width 91 height 23
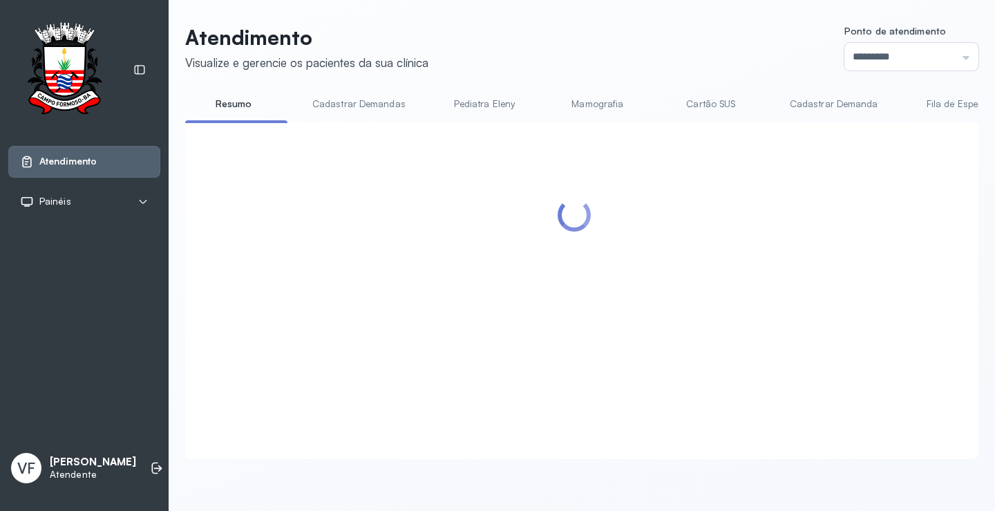
click at [629, 288] on div at bounding box center [574, 274] width 750 height 276
